Goal: Navigation & Orientation: Find specific page/section

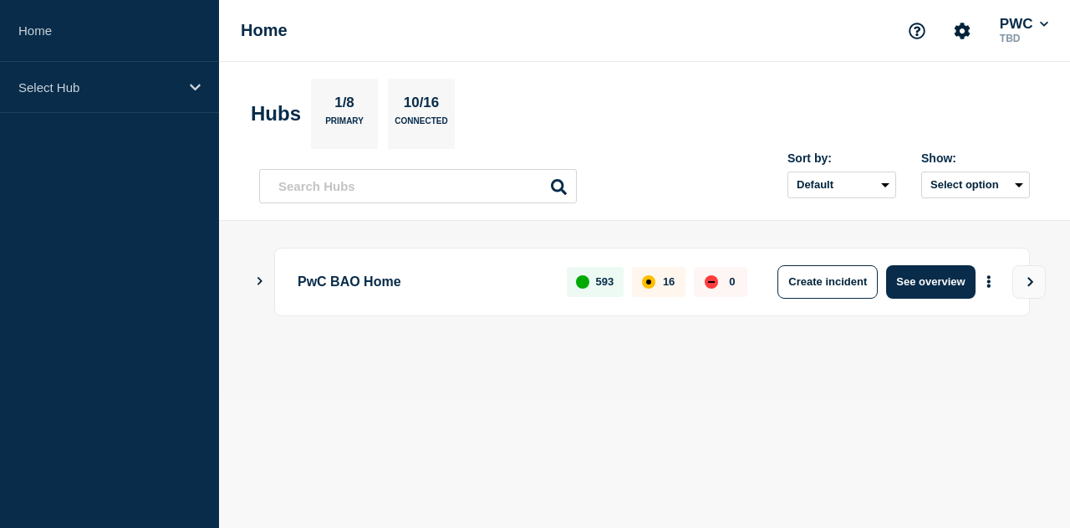
click at [252, 280] on main "PwC BAO Home 593 16 0 Create incident See overview" at bounding box center [644, 310] width 851 height 178
click at [256, 280] on icon "Show Connected Hubs" at bounding box center [259, 281] width 11 height 8
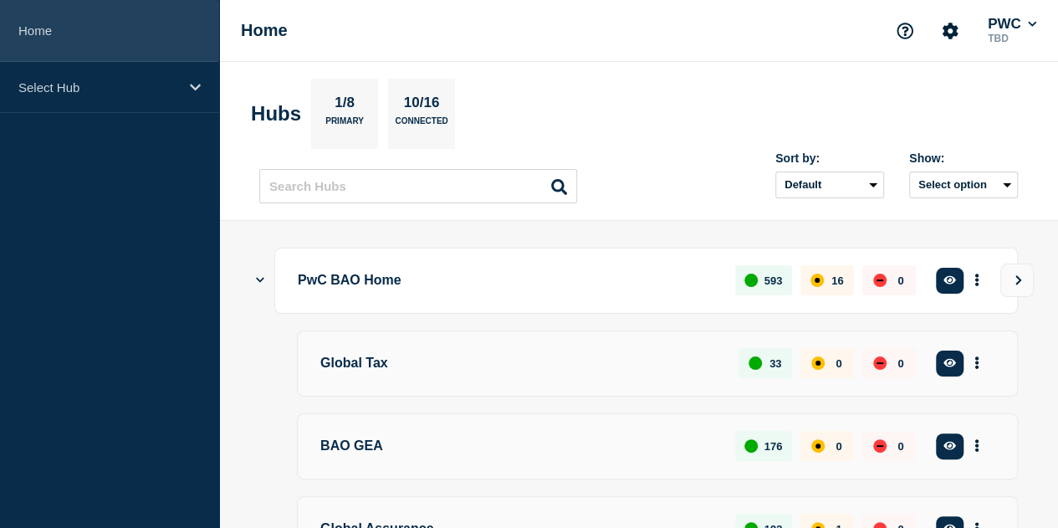
click at [31, 36] on link "Home" at bounding box center [109, 31] width 219 height 62
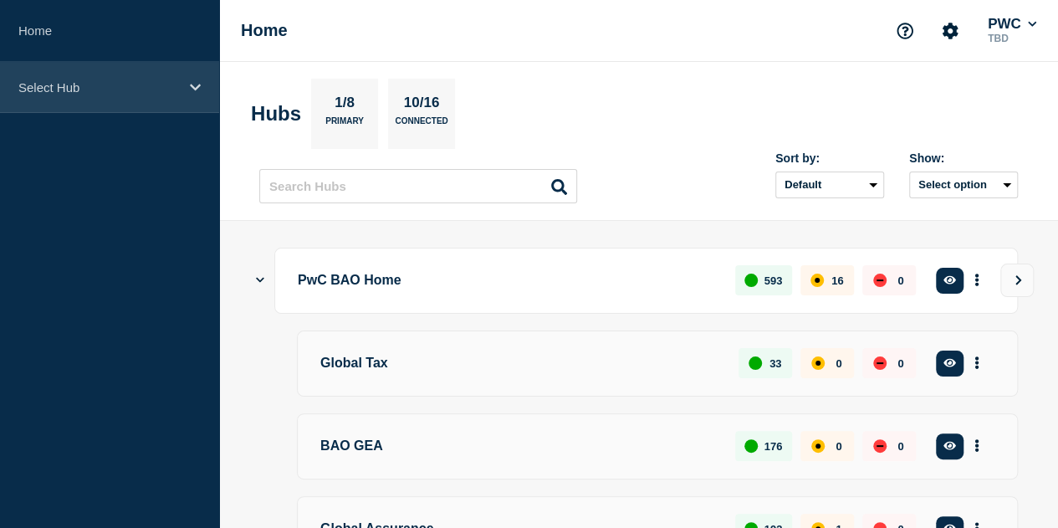
click at [194, 92] on icon at bounding box center [195, 87] width 11 height 13
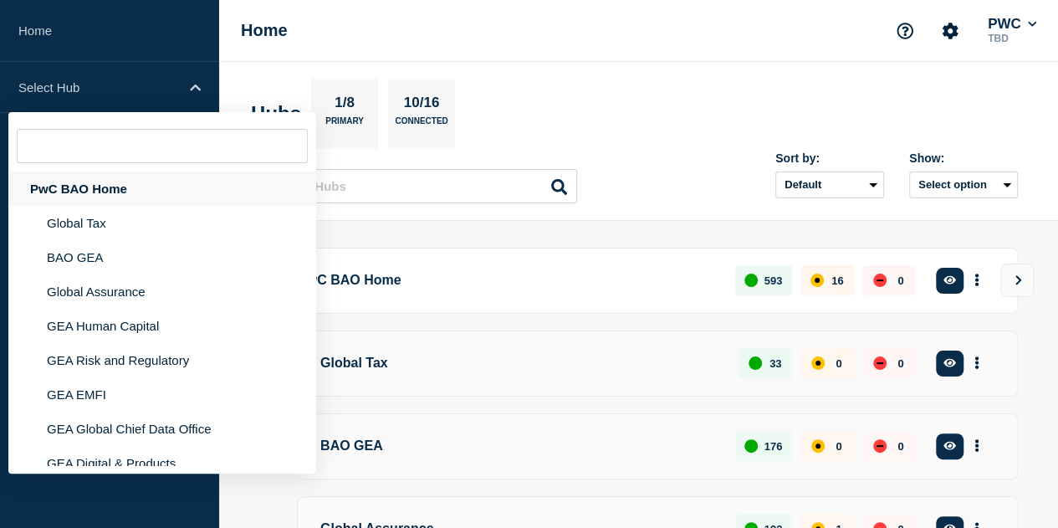
click at [104, 188] on div "PwC BAO Home" at bounding box center [162, 188] width 308 height 34
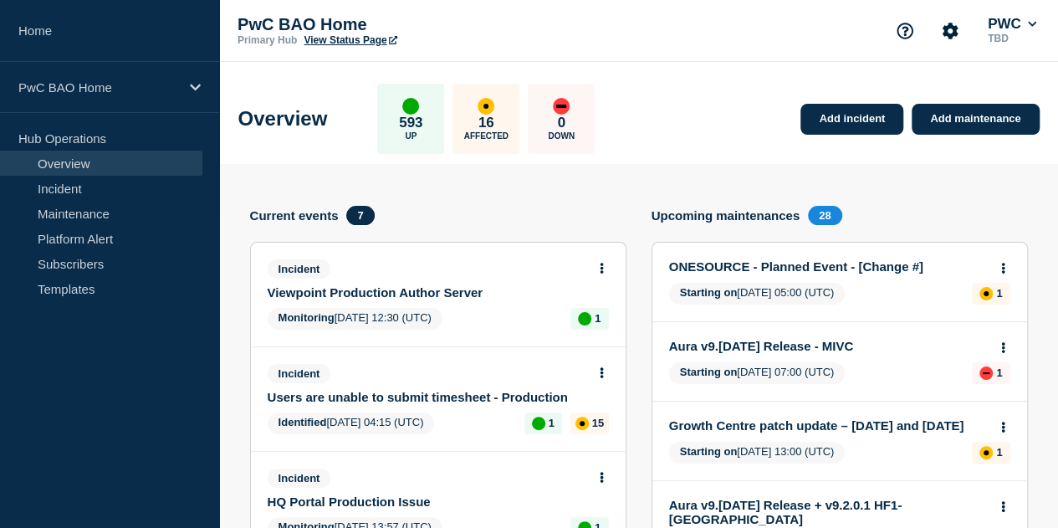
click at [83, 158] on link "Overview" at bounding box center [101, 162] width 202 height 25
click at [515, 206] on div "Current events 7" at bounding box center [438, 215] width 376 height 19
click at [339, 34] on link "View Status Page" at bounding box center [349, 40] width 93 height 12
